Goal: Find contact information: Obtain details needed to contact an individual or organization

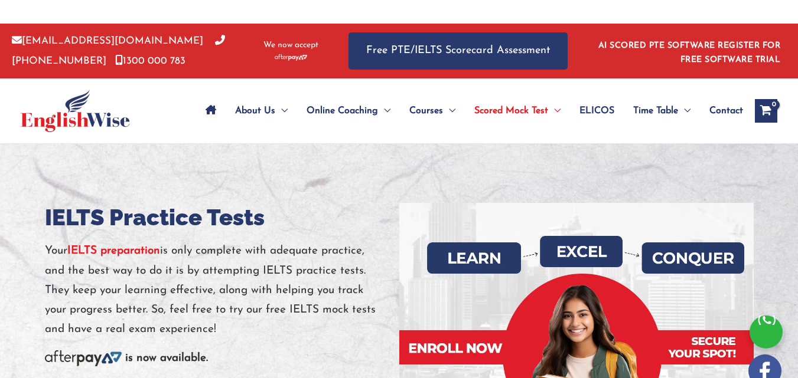
click at [96, 122] on img at bounding box center [75, 111] width 109 height 43
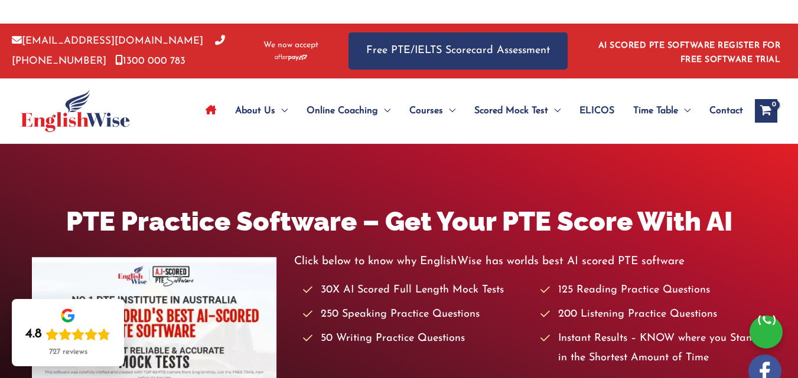
click at [315, 159] on div "PTE Practice Software – Get Your PTE Score With AI Click below to know why Engl…" at bounding box center [399, 319] width 798 height 350
click at [721, 116] on span "Contact" at bounding box center [726, 110] width 34 height 41
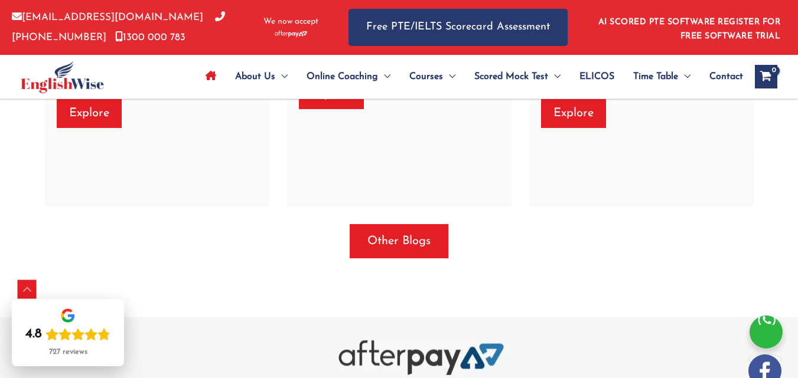
scroll to position [4337, 0]
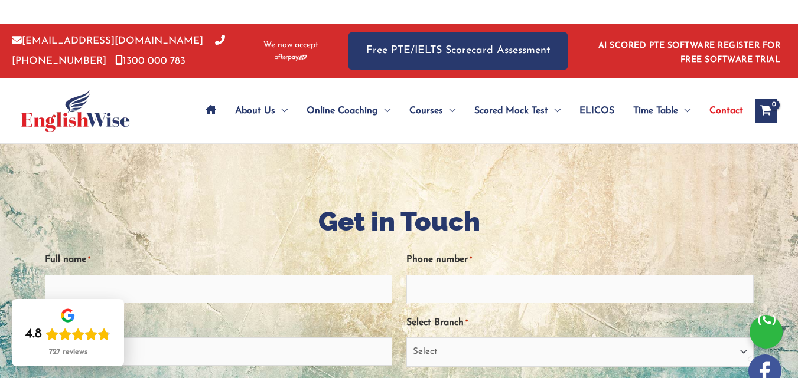
click at [289, 208] on h1 "Get in Touch" at bounding box center [399, 221] width 709 height 37
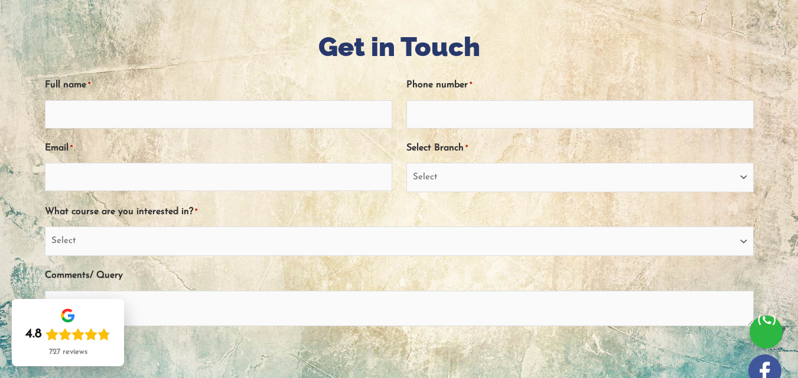
scroll to position [154, 0]
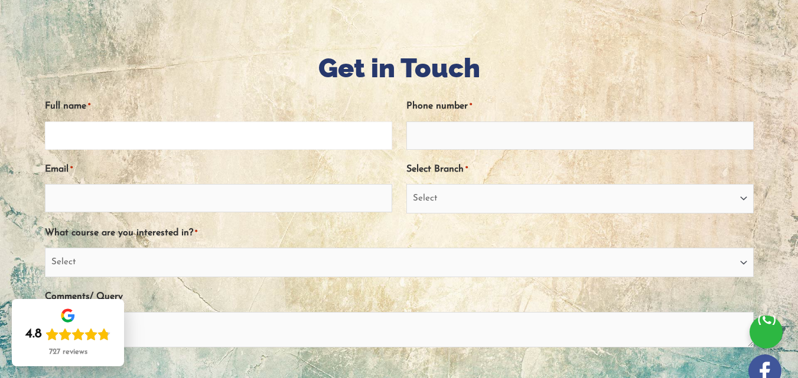
click at [206, 135] on input "Full name *" at bounding box center [218, 136] width 347 height 28
